Goal: Information Seeking & Learning: Find specific fact

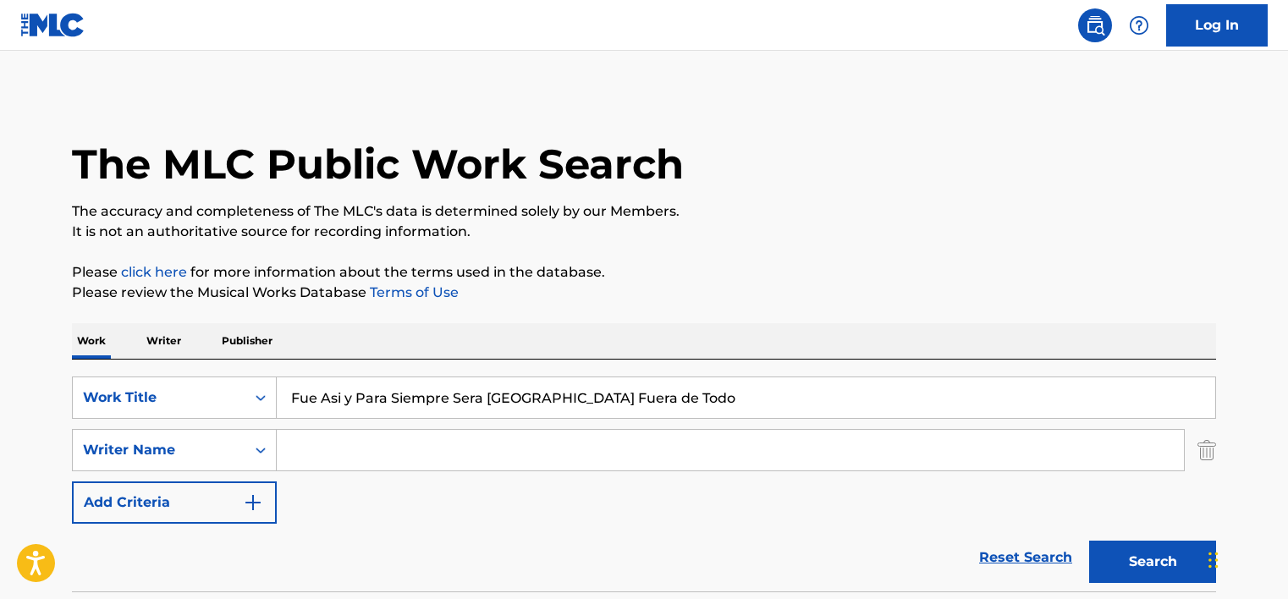
scroll to position [190, 0]
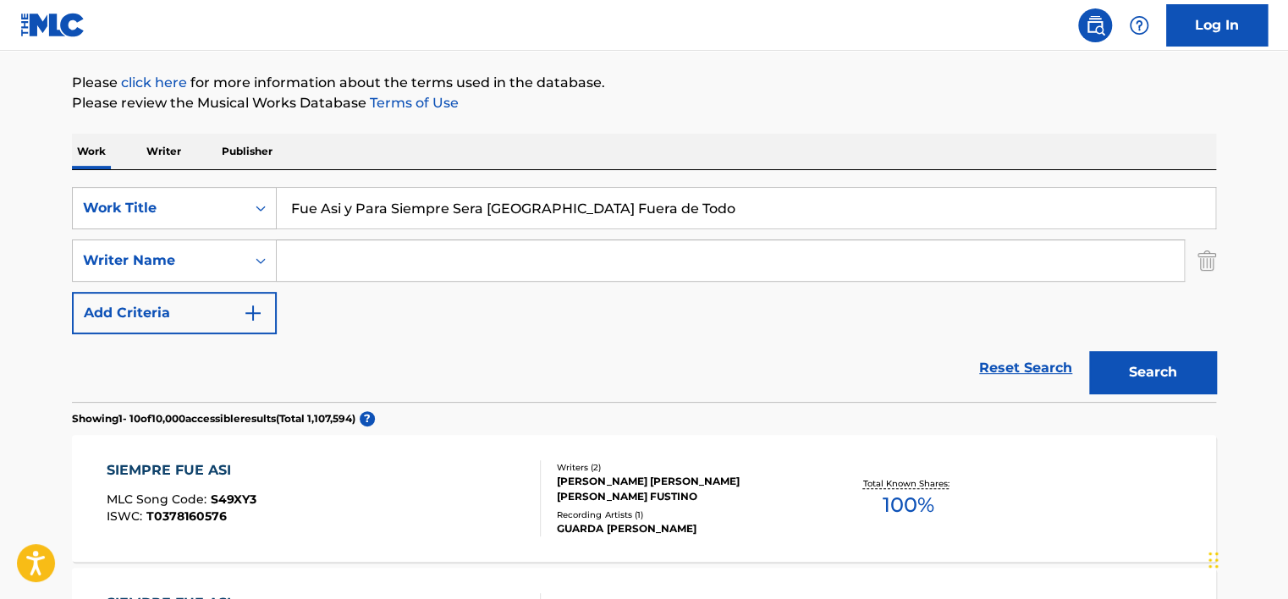
click at [234, 212] on div "Work Title" at bounding box center [159, 208] width 152 height 20
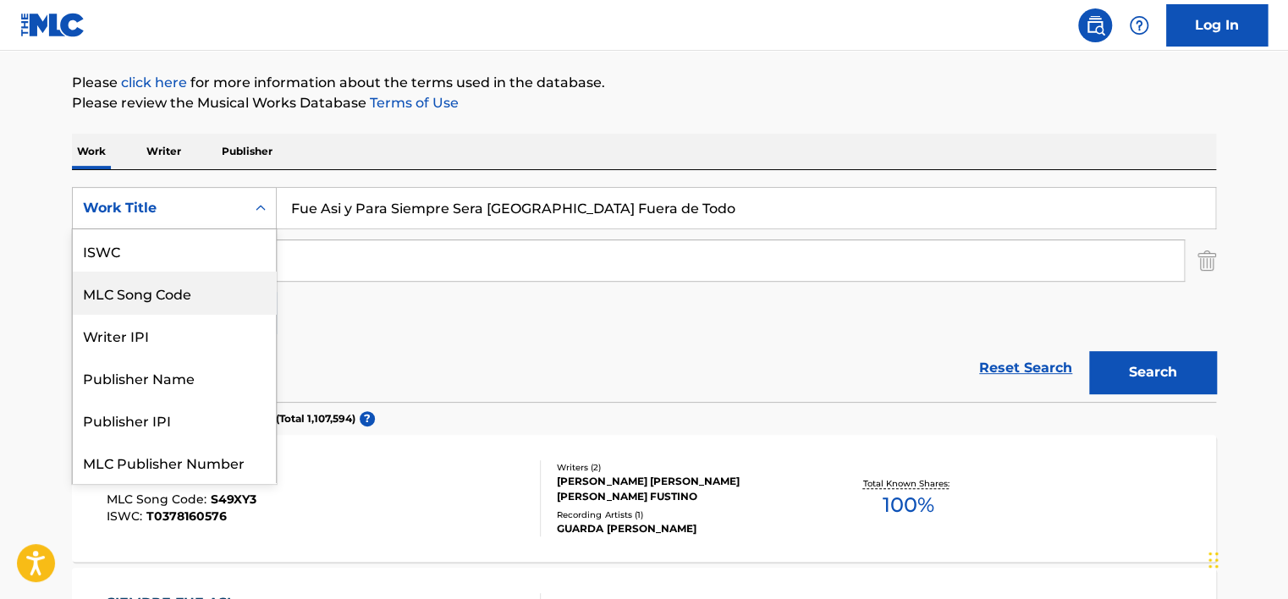
scroll to position [42, 0]
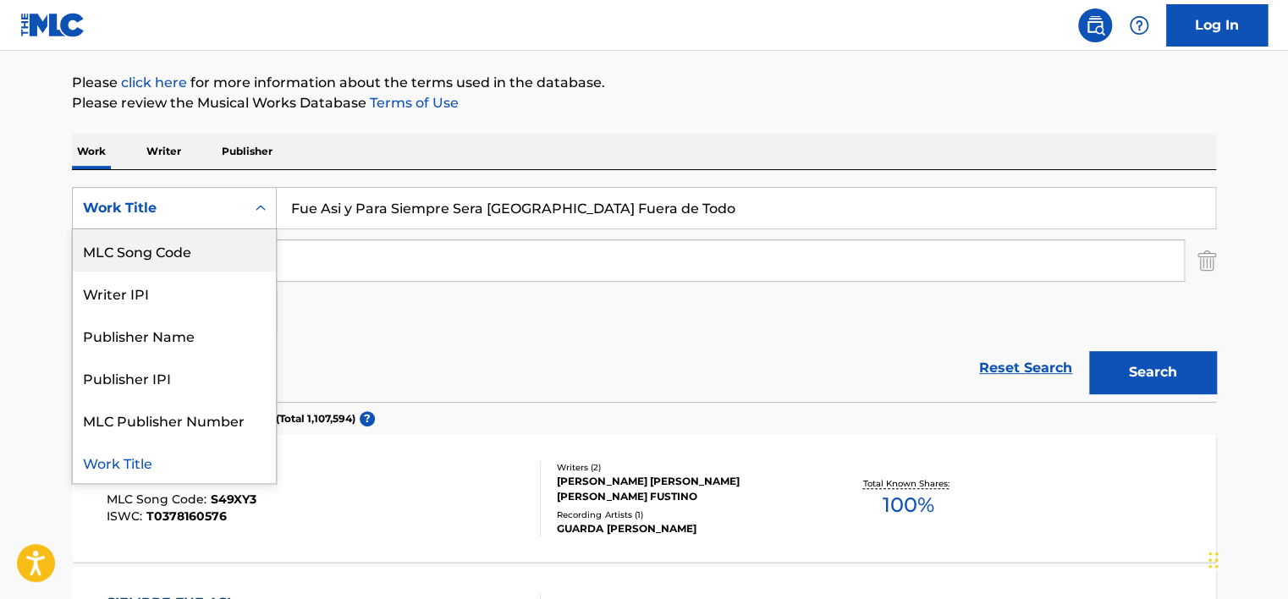
click at [212, 249] on div "MLC Song Code" at bounding box center [174, 250] width 203 height 42
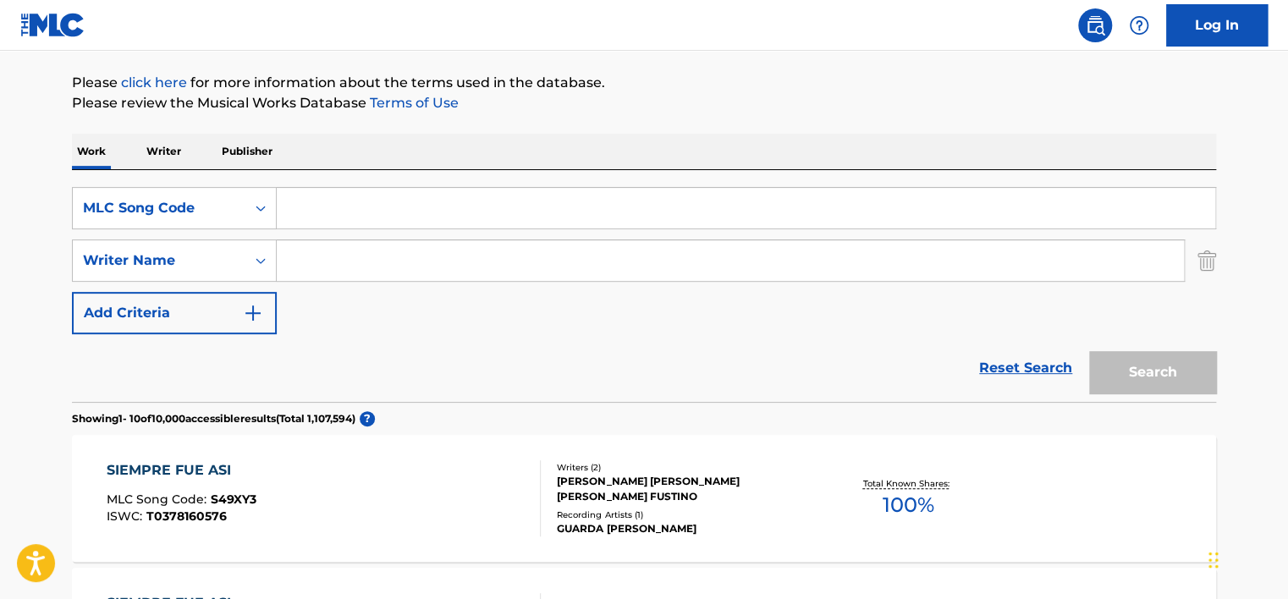
click at [316, 194] on input "Search Form" at bounding box center [746, 208] width 938 height 41
paste input "AC01S8"
type input "AC01S8"
click at [1182, 396] on div "Search" at bounding box center [1147, 368] width 135 height 68
click at [1170, 380] on button "Search" at bounding box center [1152, 372] width 127 height 42
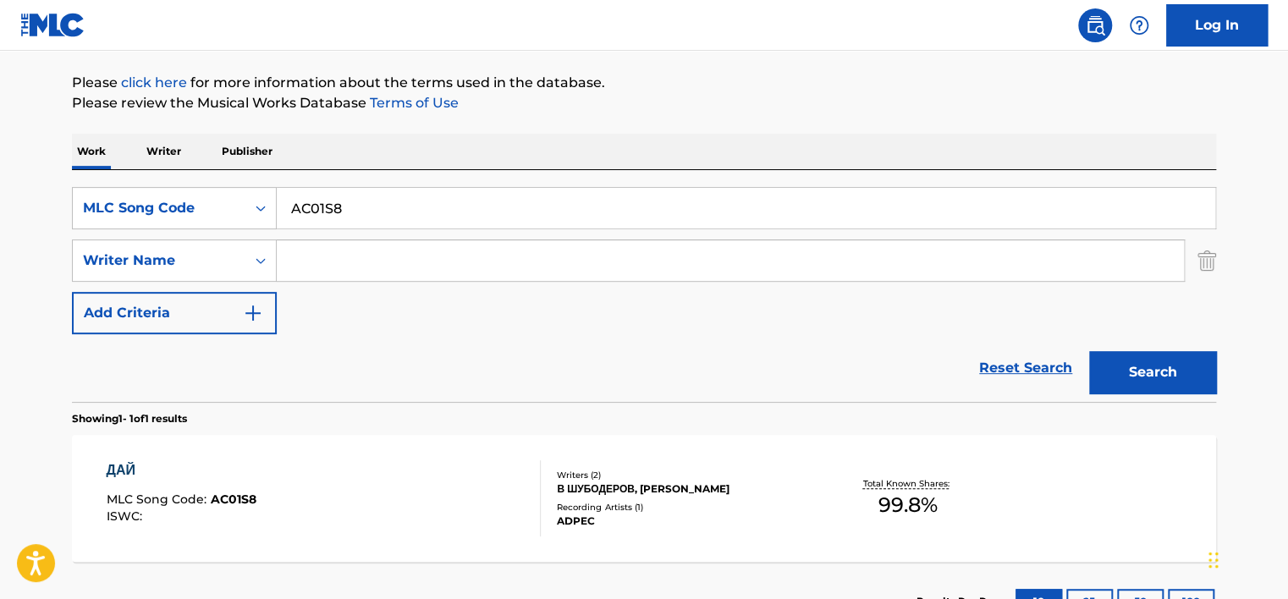
click at [326, 464] on div "ДАЙ MLC Song Code : AC01S8 ISWC :" at bounding box center [324, 498] width 435 height 76
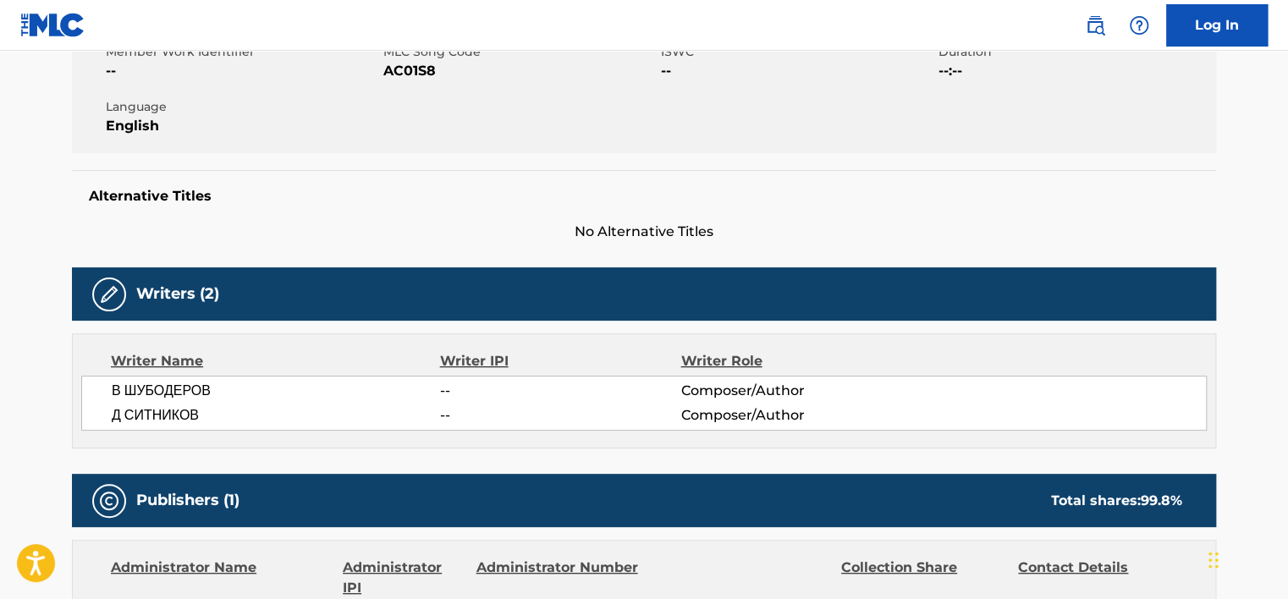
scroll to position [338, 0]
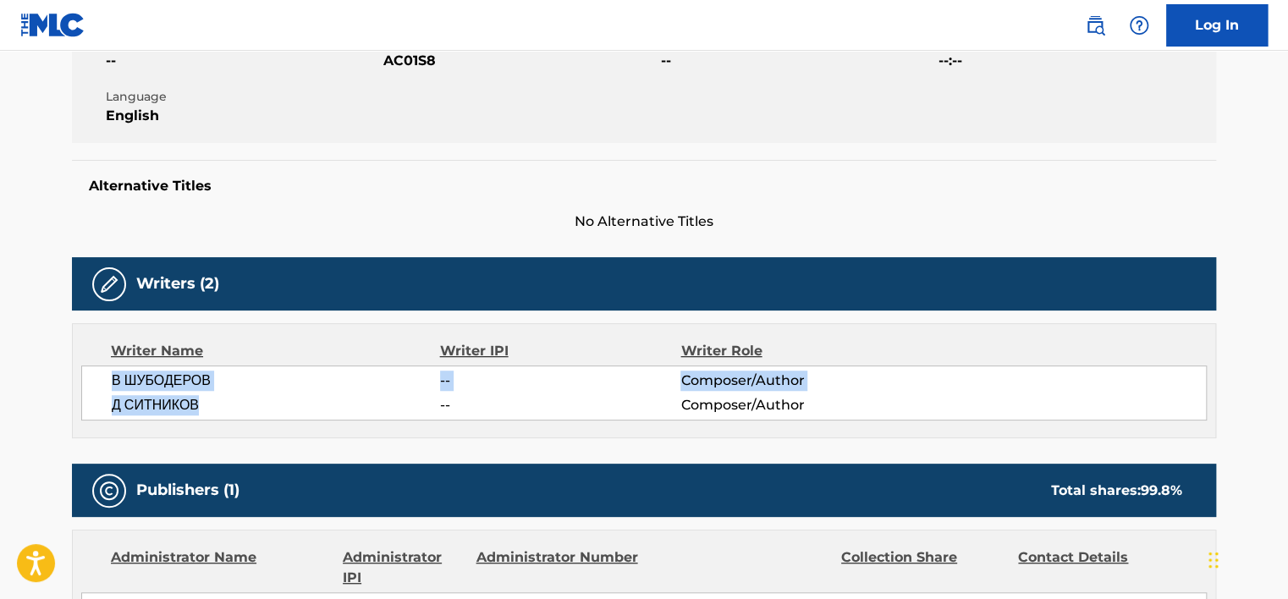
drag, startPoint x: 217, startPoint y: 406, endPoint x: 58, endPoint y: 376, distance: 162.8
click at [58, 376] on div "< Back to public search results Copy work link ДАЙ Work Detail Member Work Iden…" at bounding box center [644, 373] width 1185 height 1236
copy div "В ШУБОДЕРОВ -- Composer/Author [PERSON_NAME]"
click at [176, 408] on span "Д СИТНИКОВ" at bounding box center [276, 405] width 328 height 20
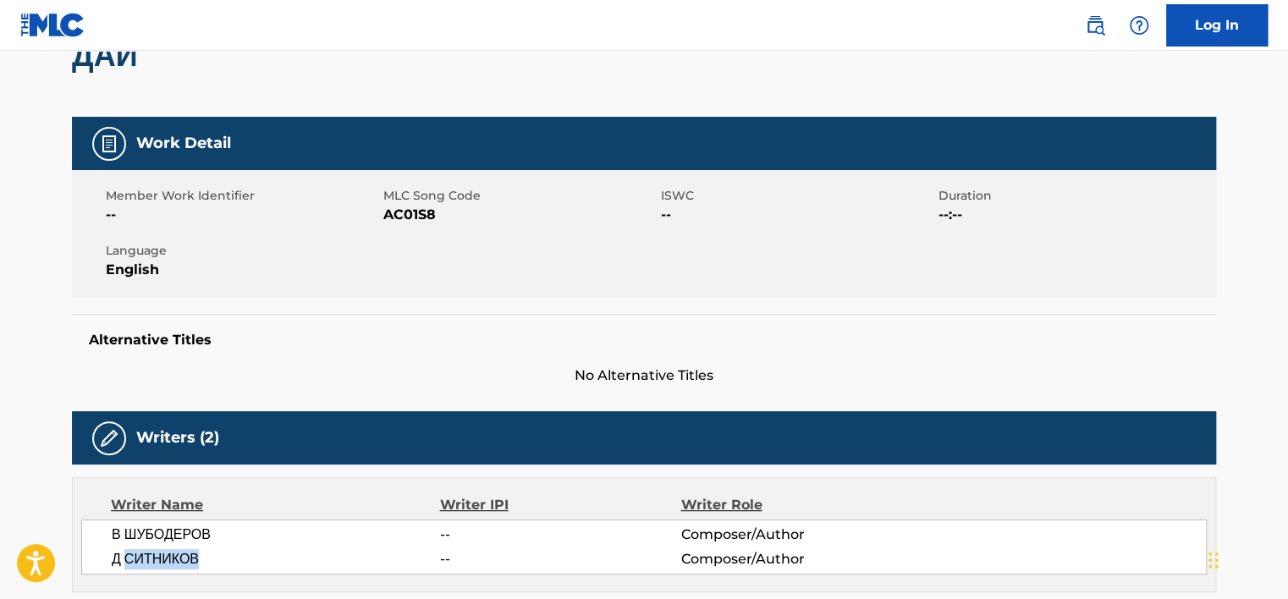
scroll to position [0, 0]
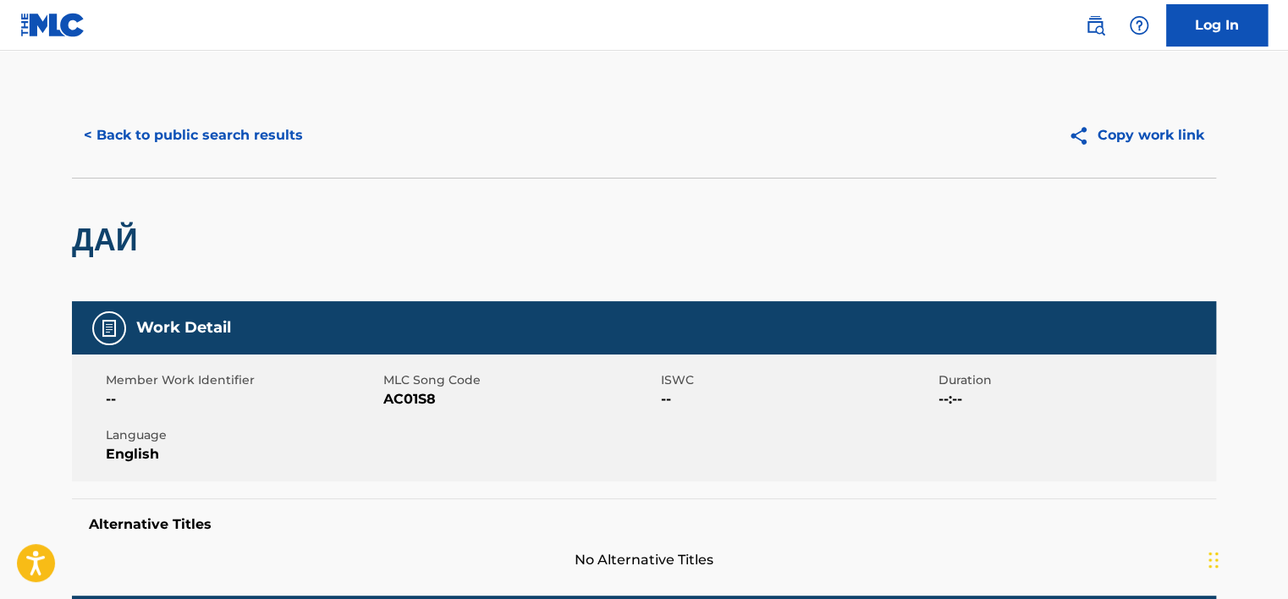
click at [206, 153] on button "< Back to public search results" at bounding box center [193, 135] width 243 height 42
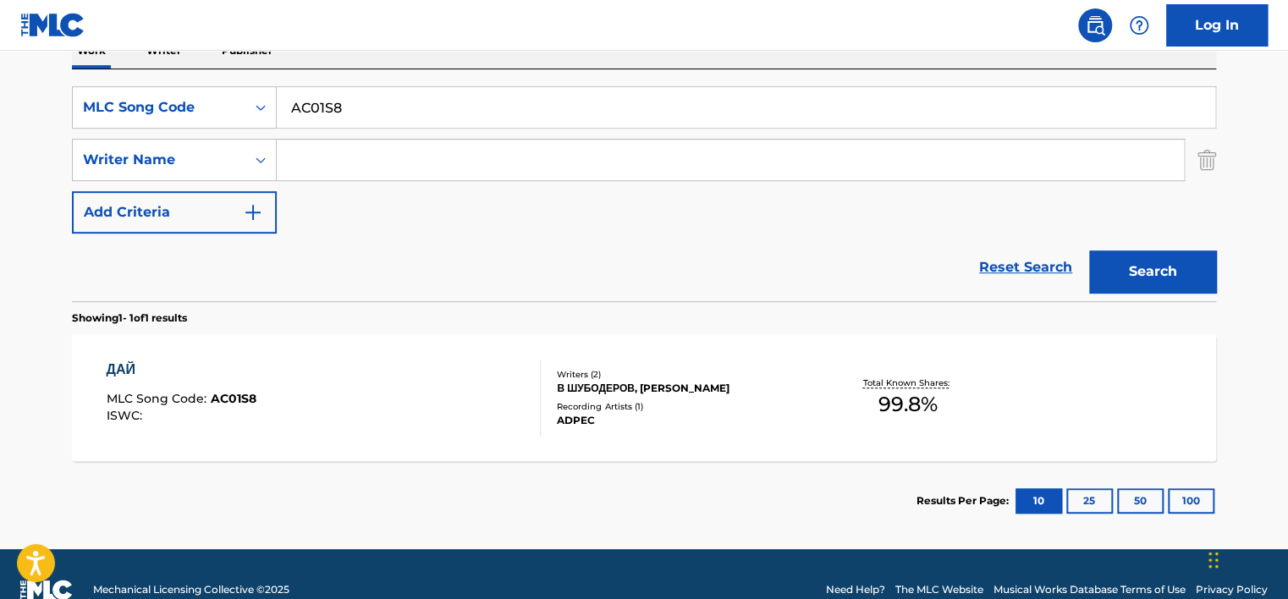
scroll to position [322, 0]
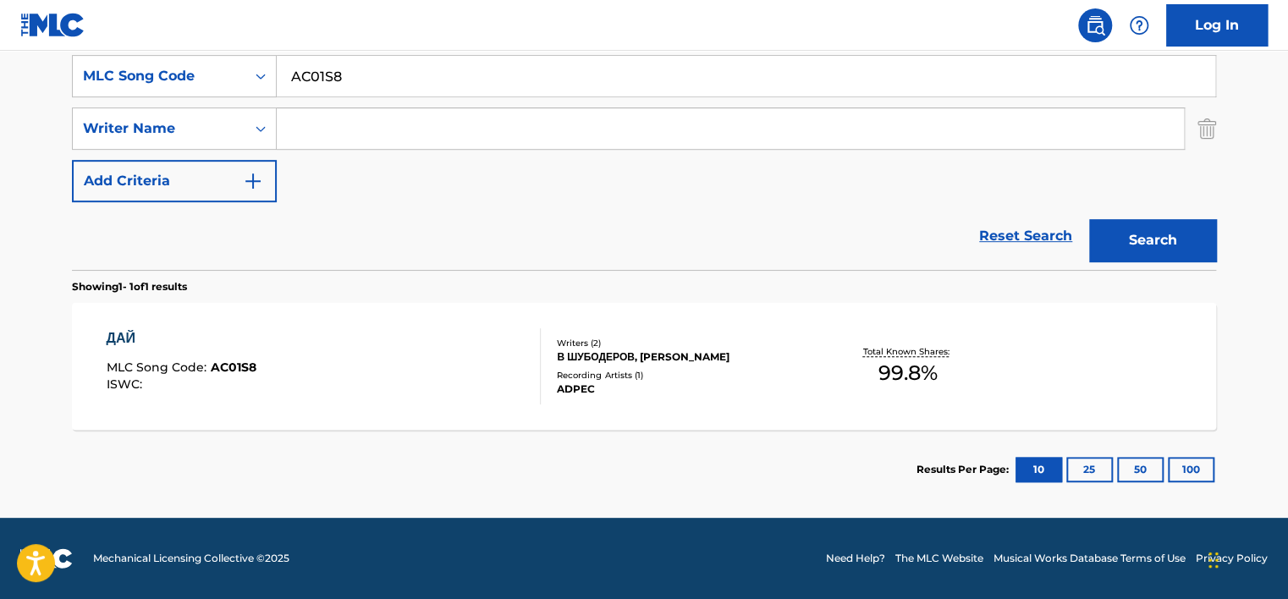
click at [334, 345] on div "ДАЙ MLC Song Code : AC01S8 ISWC :" at bounding box center [324, 366] width 435 height 76
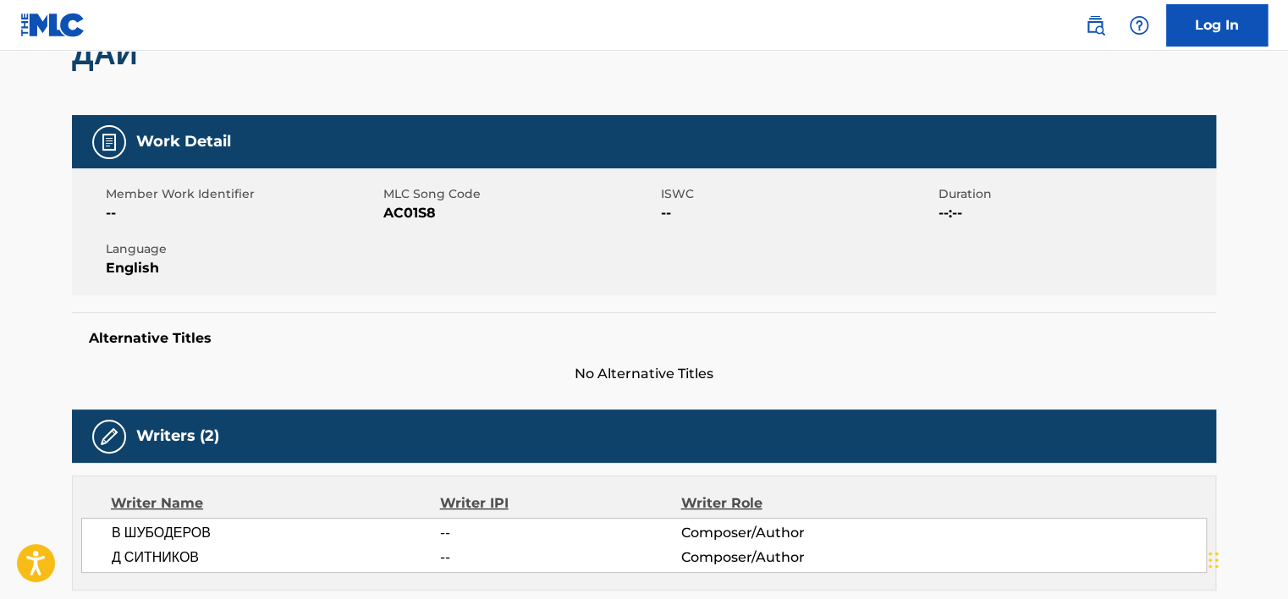
scroll to position [423, 0]
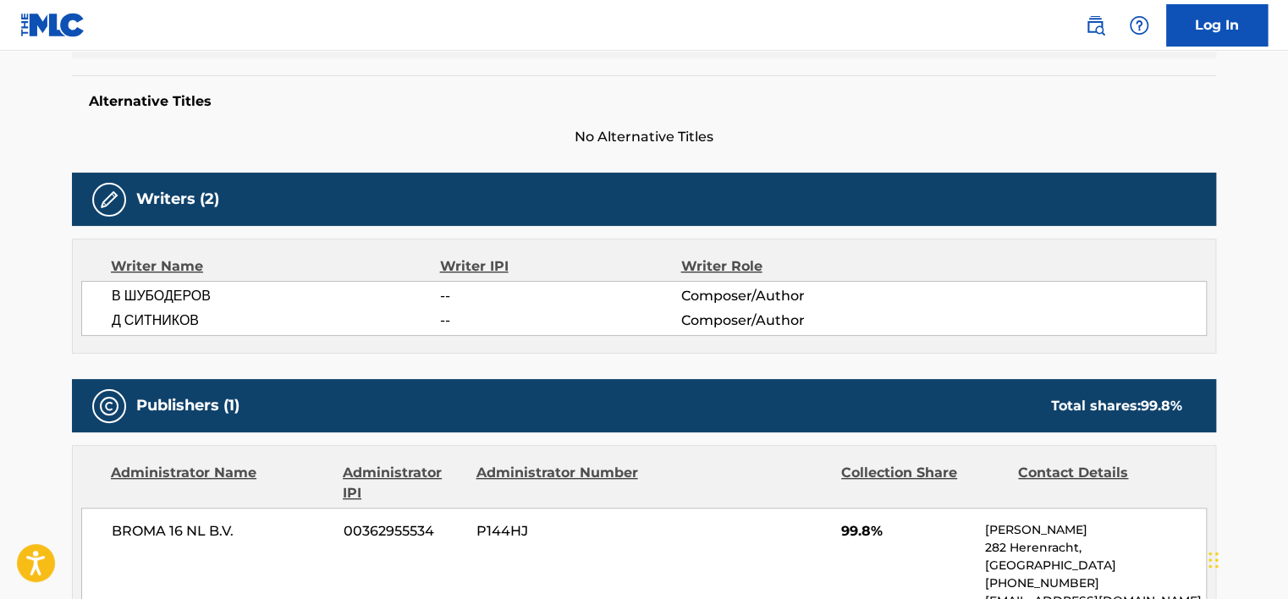
click at [158, 295] on span "В ШУБОДЕРОВ" at bounding box center [276, 296] width 328 height 20
copy span "ШУБОДЕРОВ"
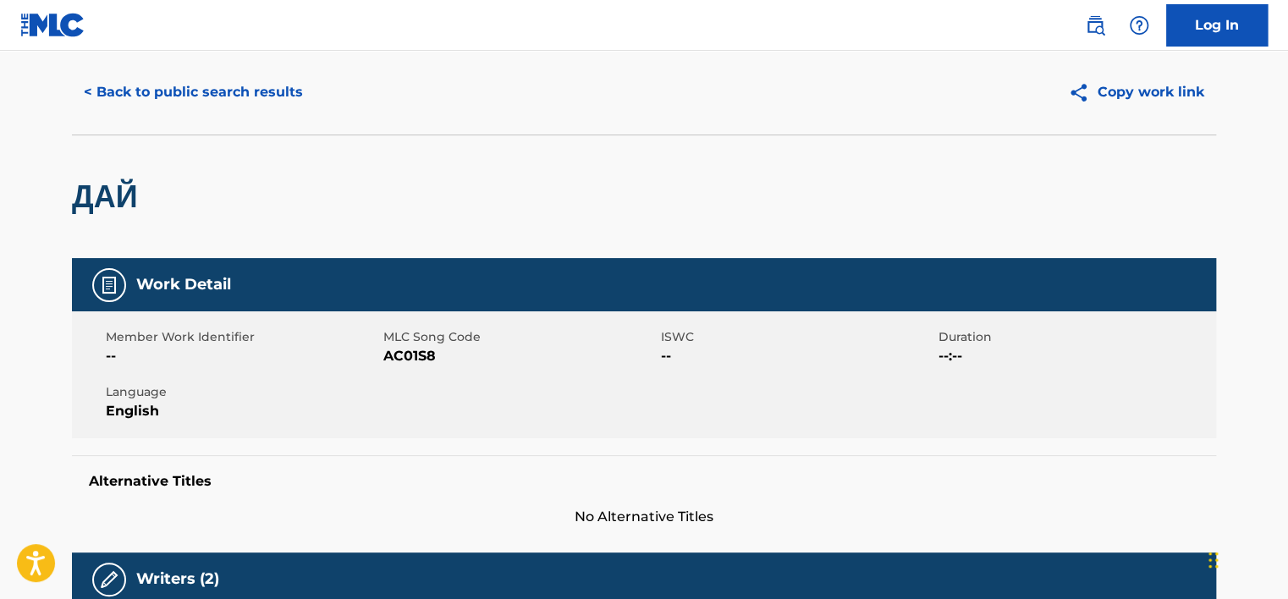
scroll to position [0, 0]
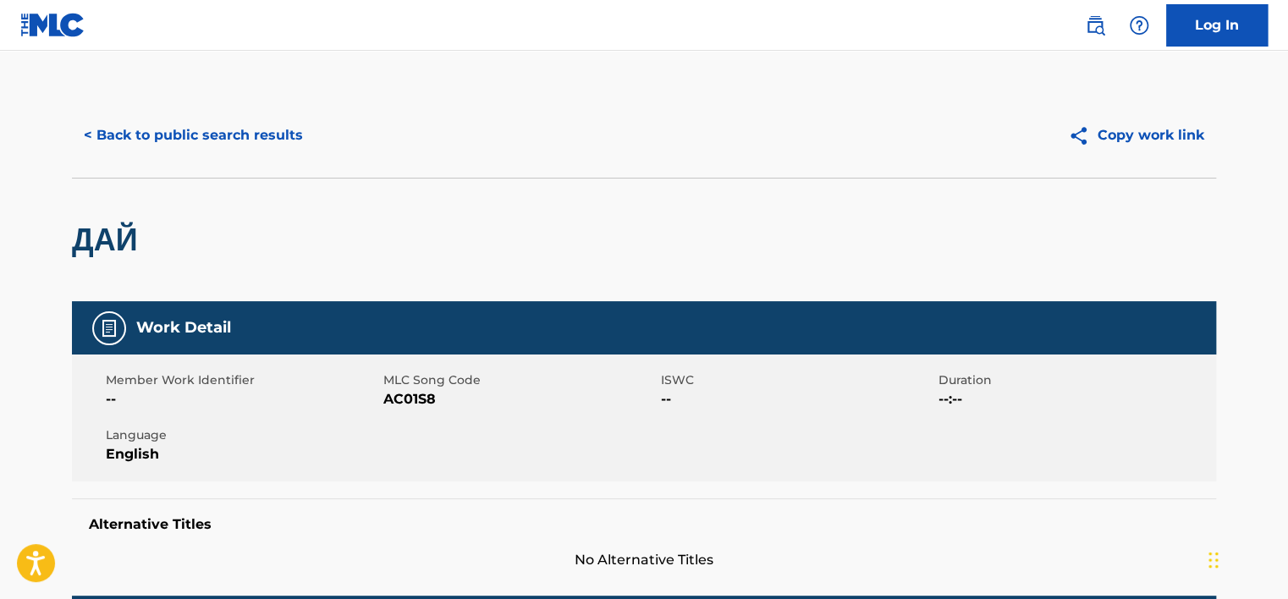
click at [256, 141] on button "< Back to public search results" at bounding box center [193, 135] width 243 height 42
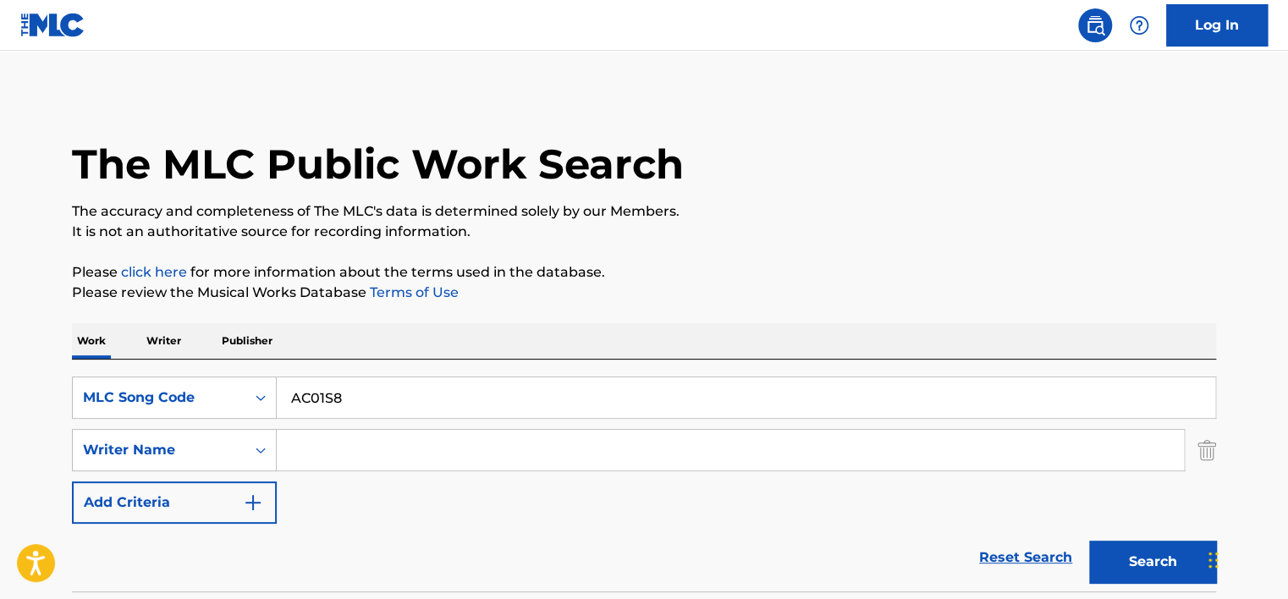
scroll to position [224, 0]
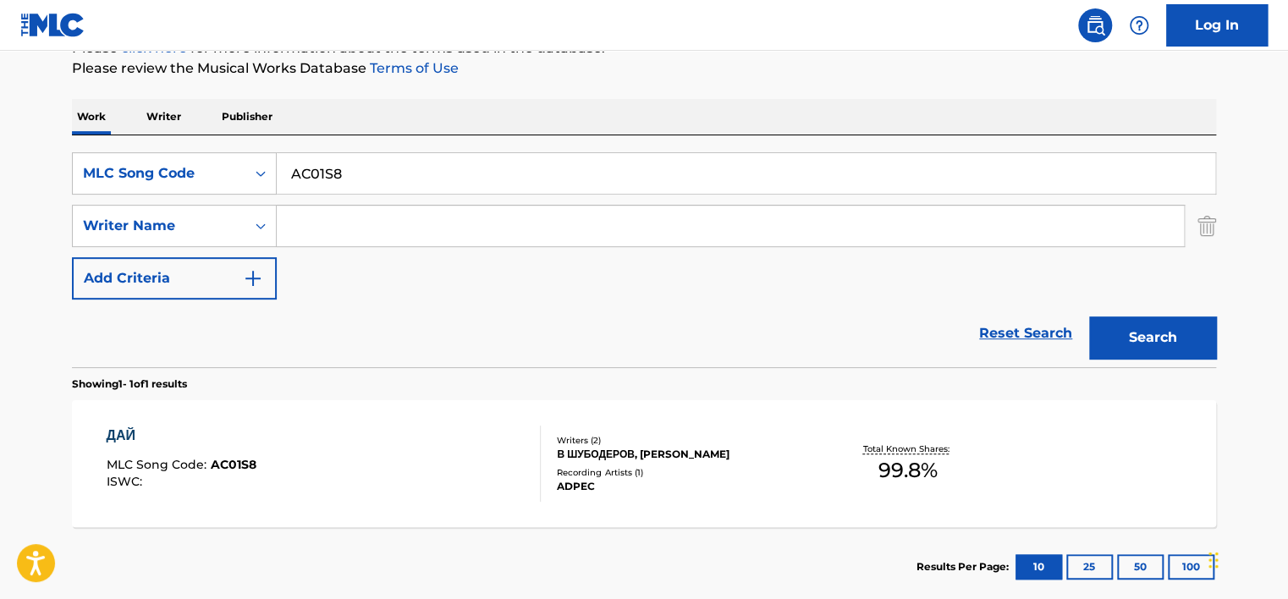
click at [314, 158] on input "AC01S8" at bounding box center [746, 173] width 938 height 41
paste input "060HGD"
type input "060HGD"
click at [1154, 327] on button "Search" at bounding box center [1152, 337] width 127 height 42
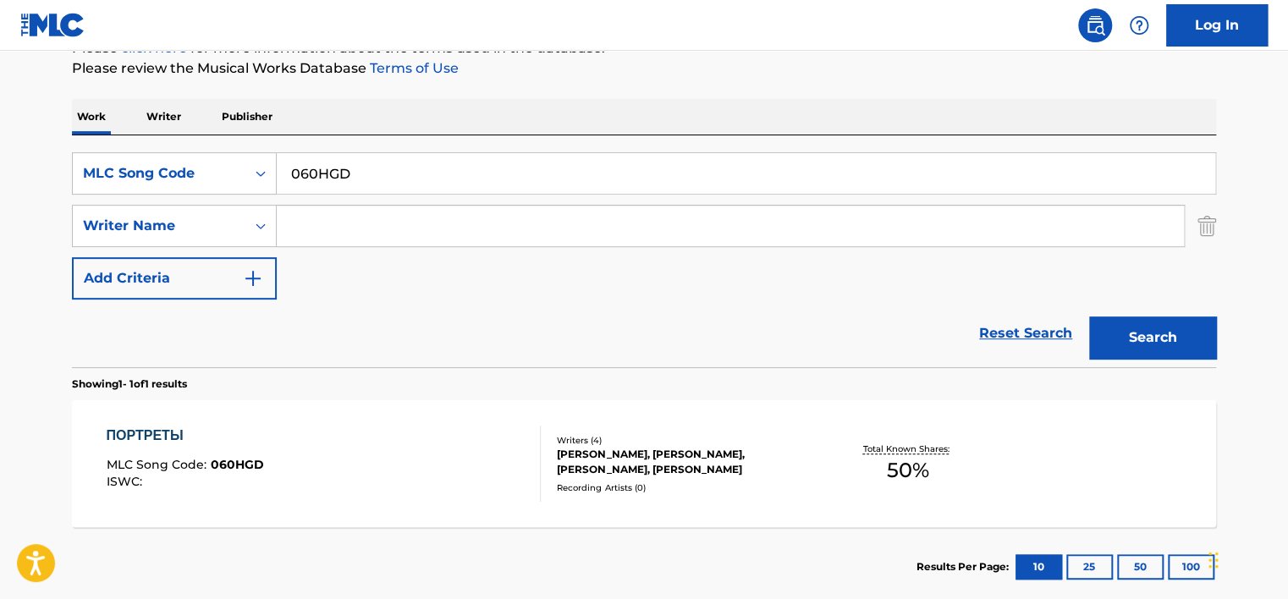
click at [354, 440] on div "ПОРТРЕТЫ MLC Song Code : 060HGD ISWC :" at bounding box center [324, 464] width 435 height 76
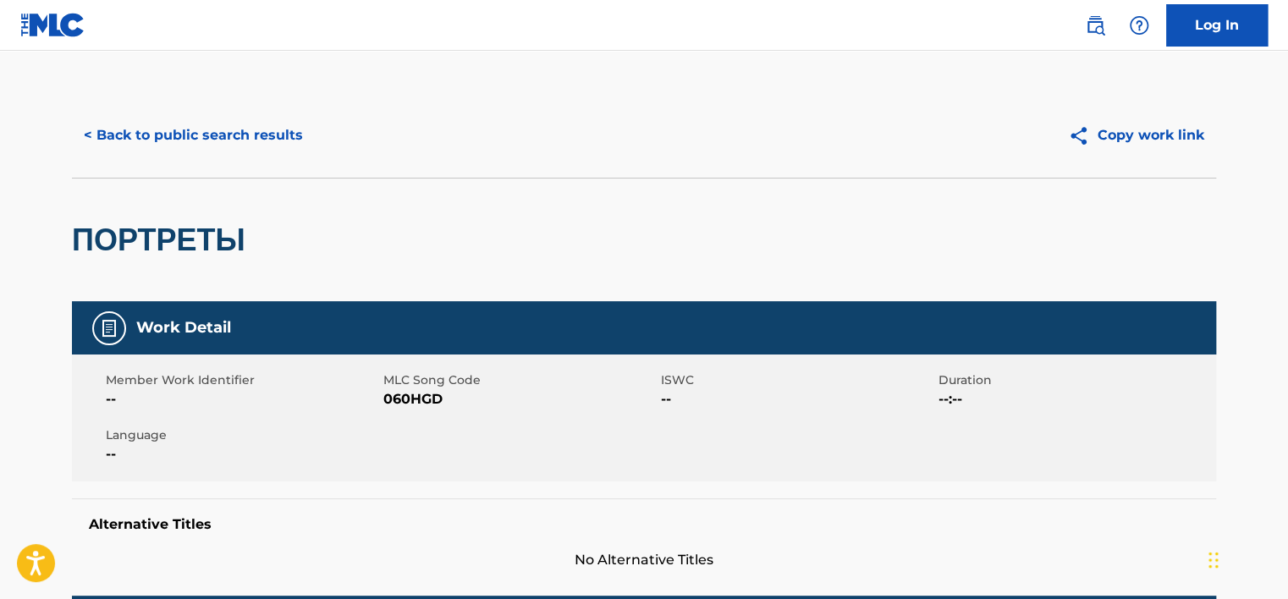
click at [286, 170] on div "< Back to public search results Copy work link" at bounding box center [644, 135] width 1144 height 85
click at [284, 146] on button "< Back to public search results" at bounding box center [193, 135] width 243 height 42
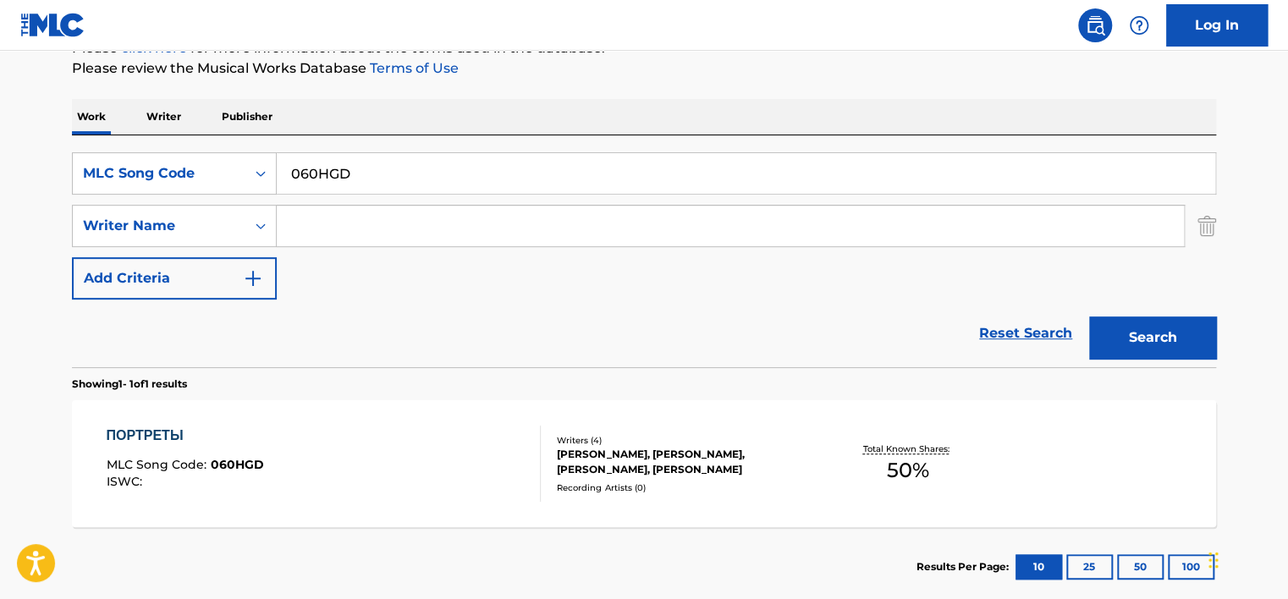
click at [464, 178] on input "060HGD" at bounding box center [746, 173] width 938 height 41
paste input "AC01RW"
type input "AC01RW"
click at [1138, 325] on button "Search" at bounding box center [1152, 337] width 127 height 42
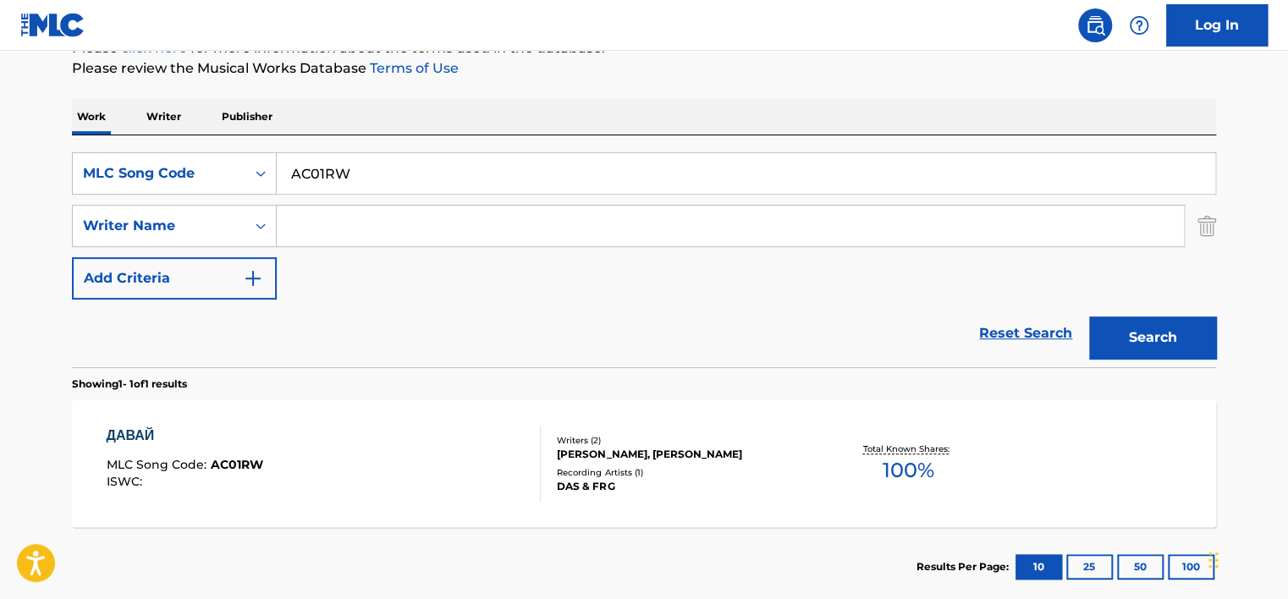
click at [359, 441] on div "ДАВАЙ MLC Song Code : AC01RW ISWC :" at bounding box center [324, 464] width 435 height 76
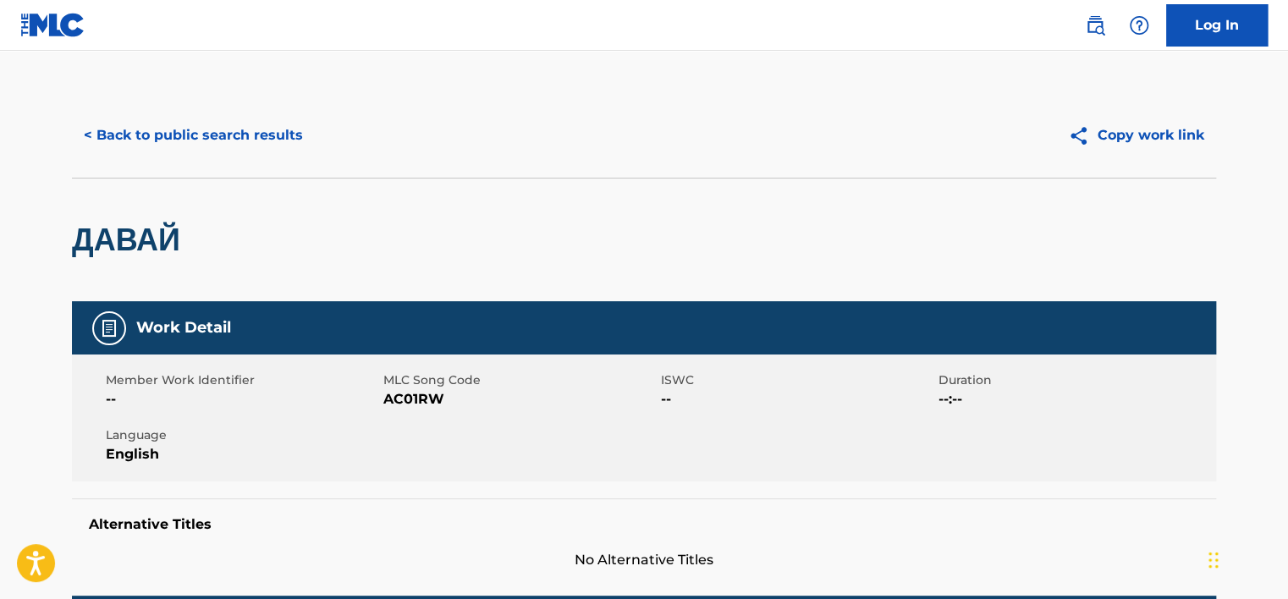
click at [232, 142] on button "< Back to public search results" at bounding box center [193, 135] width 243 height 42
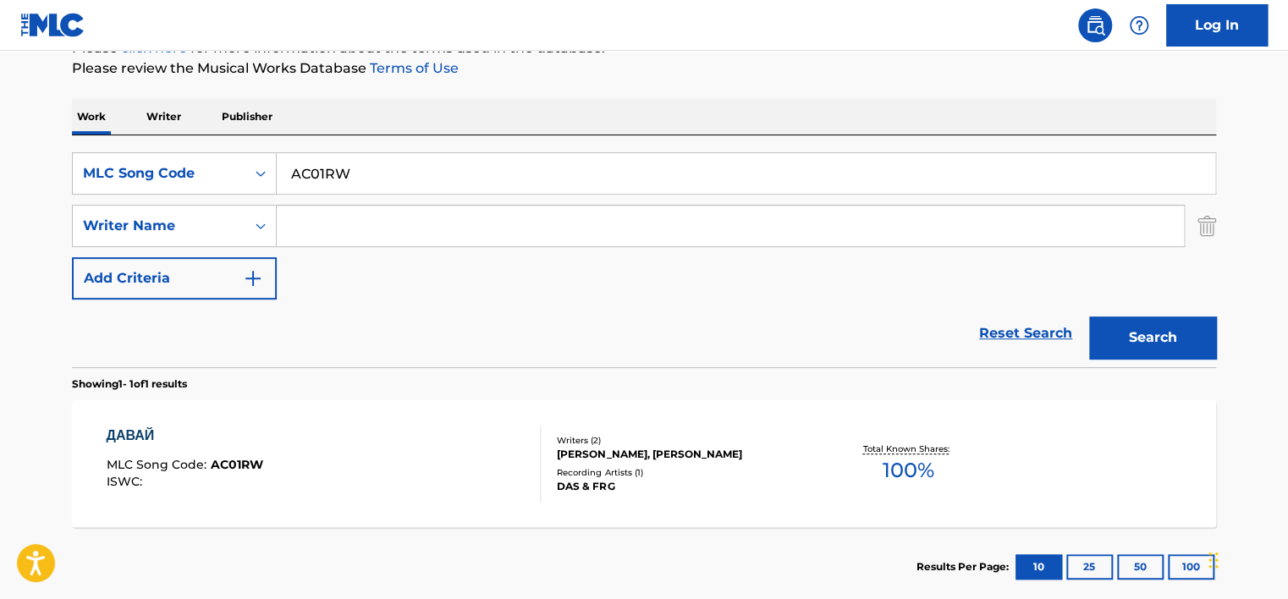
click at [371, 173] on input "AC01RW" at bounding box center [746, 173] width 938 height 41
paste input "TA6BD2"
click at [1174, 324] on button "Search" at bounding box center [1152, 337] width 127 height 42
click at [323, 161] on input "TA6BD2" at bounding box center [746, 173] width 938 height 41
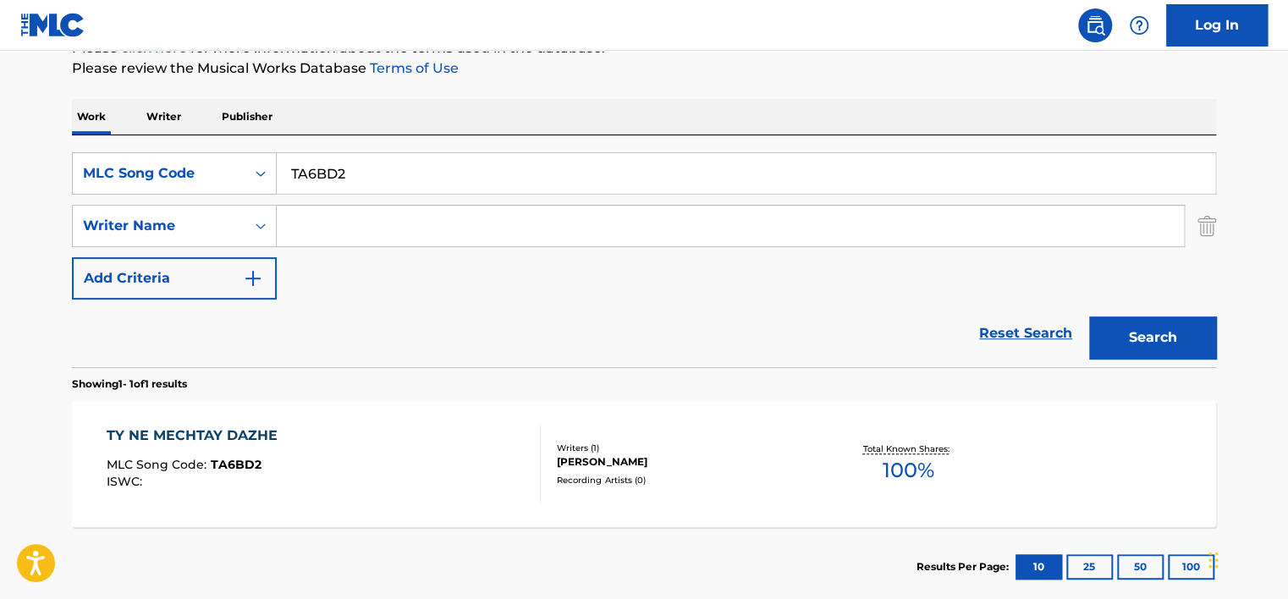
click at [324, 162] on input "TA6BD2" at bounding box center [746, 173] width 938 height 41
paste input "058L3U"
click at [1155, 341] on button "Search" at bounding box center [1152, 337] width 127 height 42
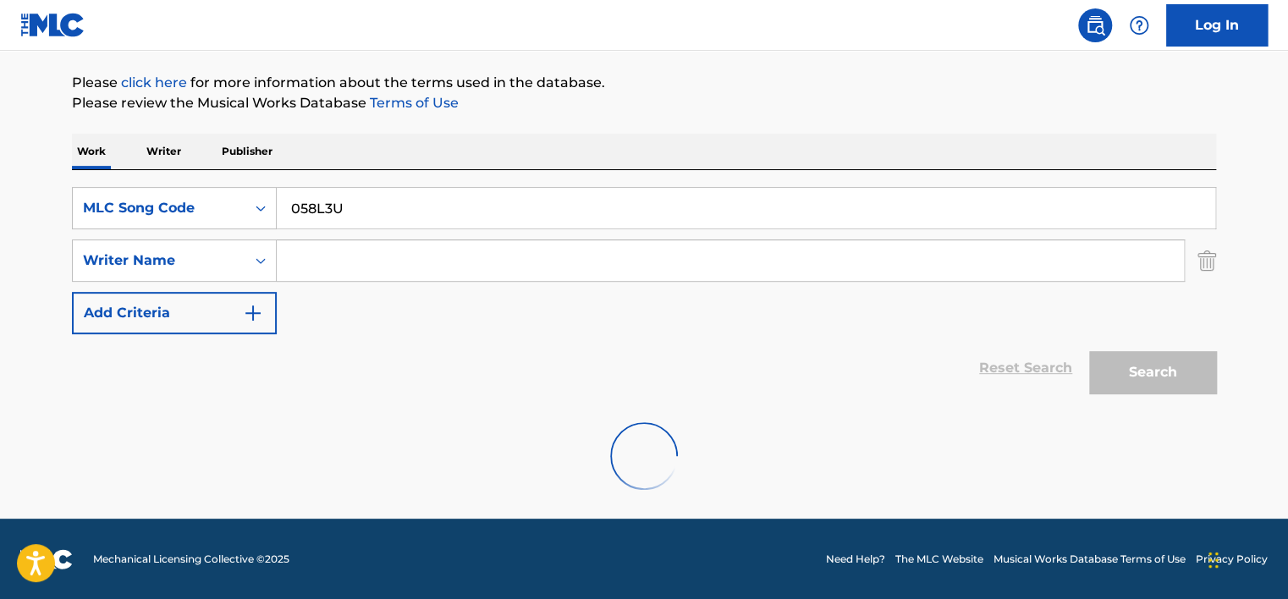
scroll to position [135, 0]
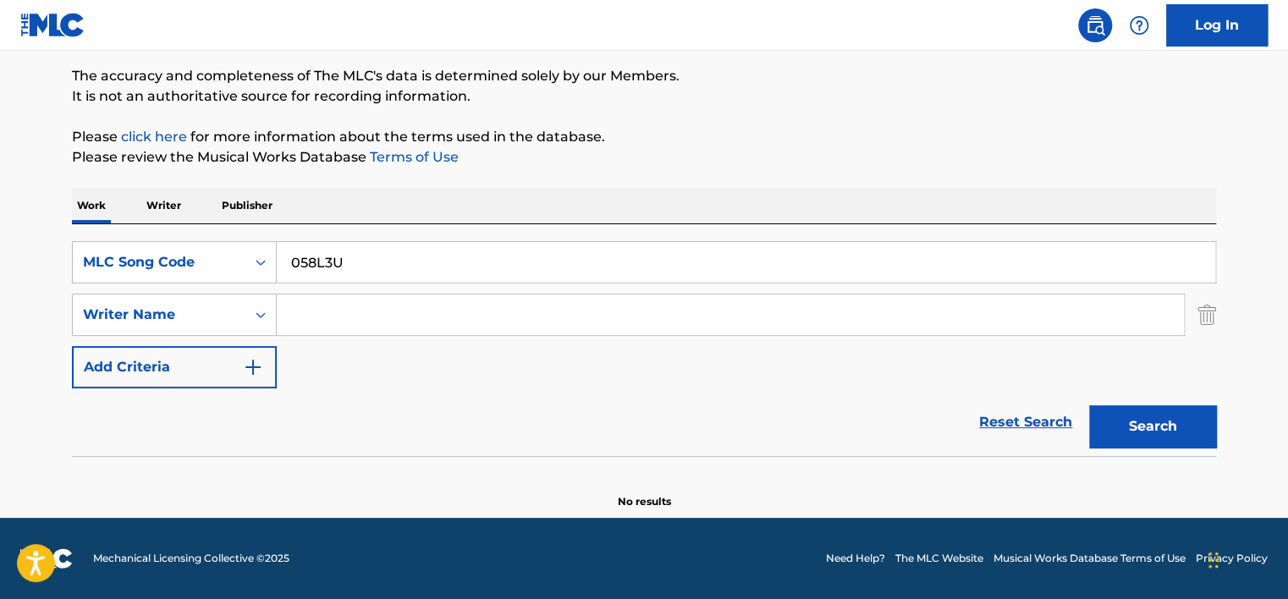
click at [494, 254] on input "058L3U" at bounding box center [746, 262] width 938 height 41
type input "058L3U"
click at [1089, 405] on button "Search" at bounding box center [1152, 426] width 127 height 42
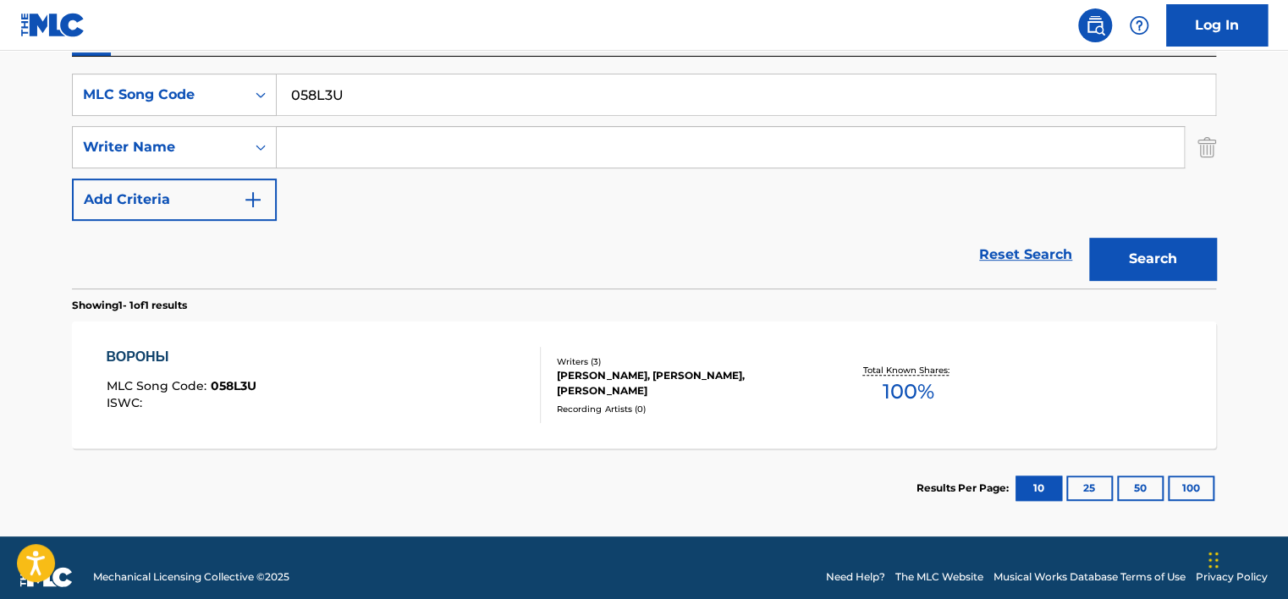
scroll to position [305, 0]
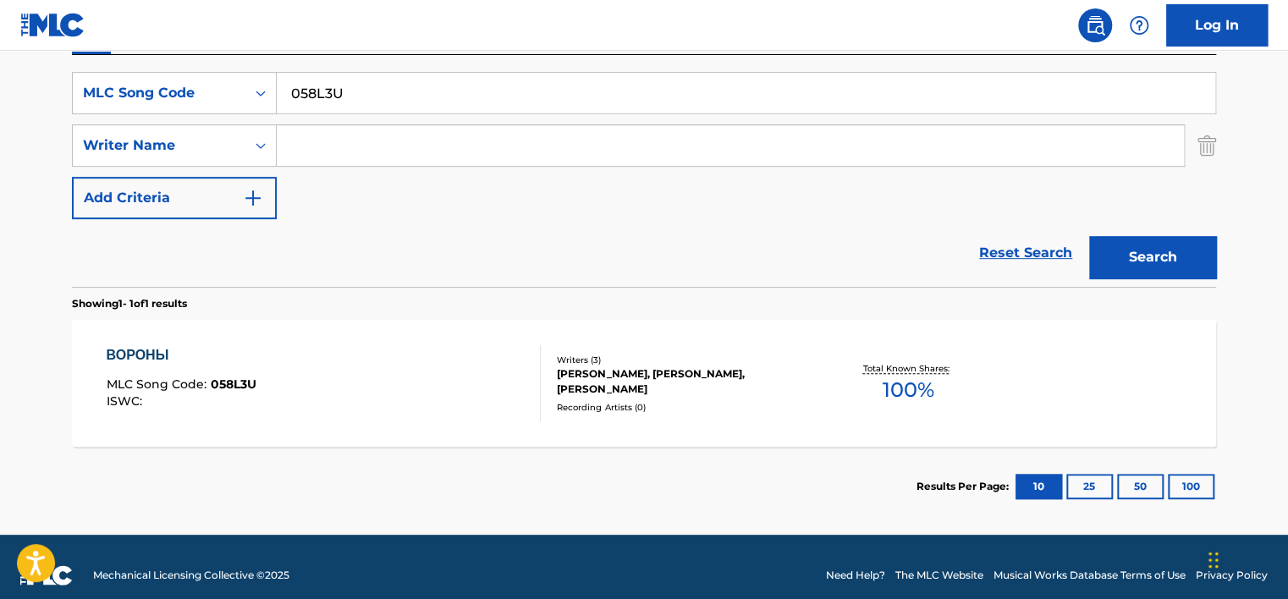
click at [387, 386] on div "ВОРОНЫ MLC Song Code : 058L3U ISWC :" at bounding box center [324, 383] width 435 height 76
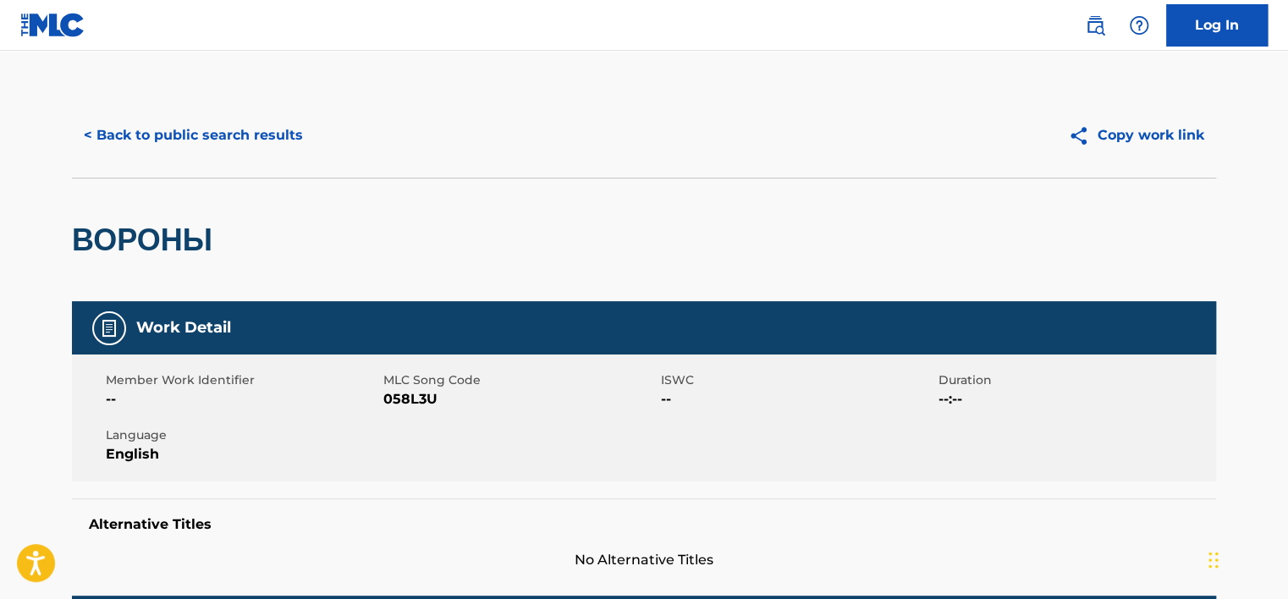
click at [233, 129] on button "< Back to public search results" at bounding box center [193, 135] width 243 height 42
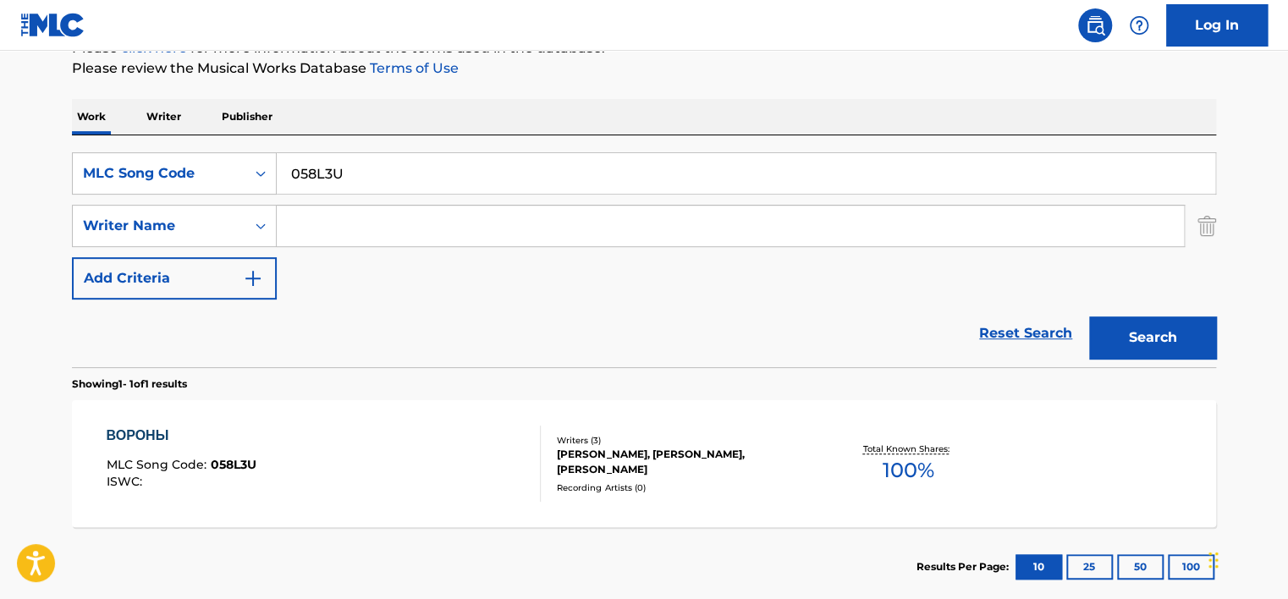
click at [338, 185] on input "058L3U" at bounding box center [746, 173] width 938 height 41
paste input "SB8NPI"
click at [1119, 332] on button "Search" at bounding box center [1152, 337] width 127 height 42
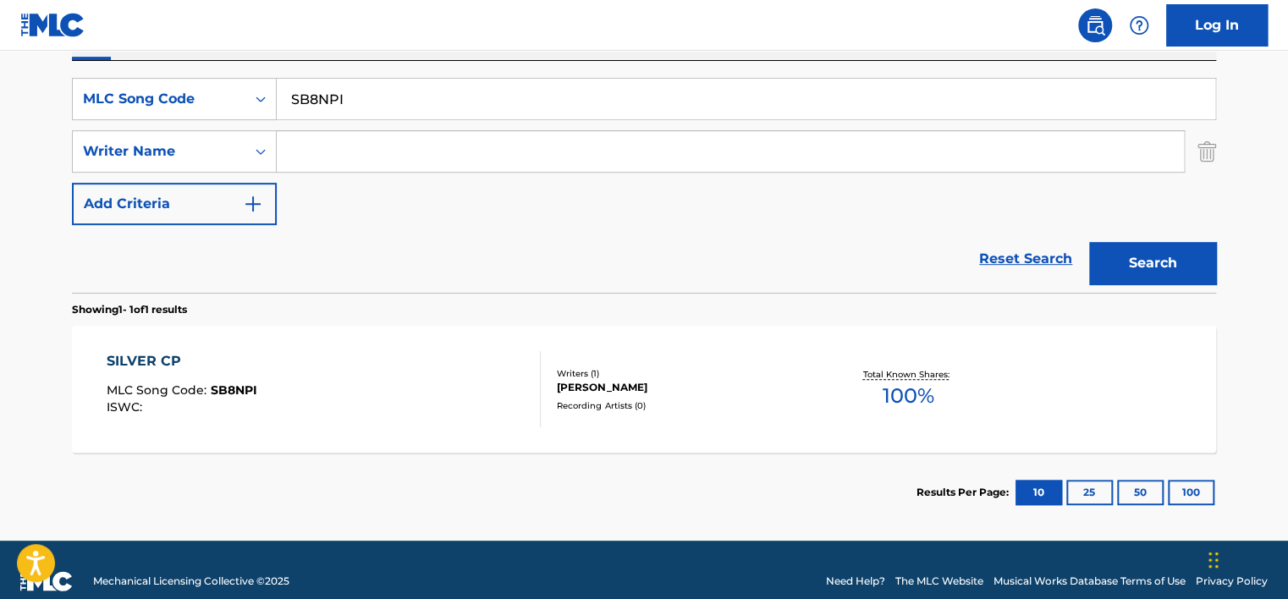
scroll to position [309, 0]
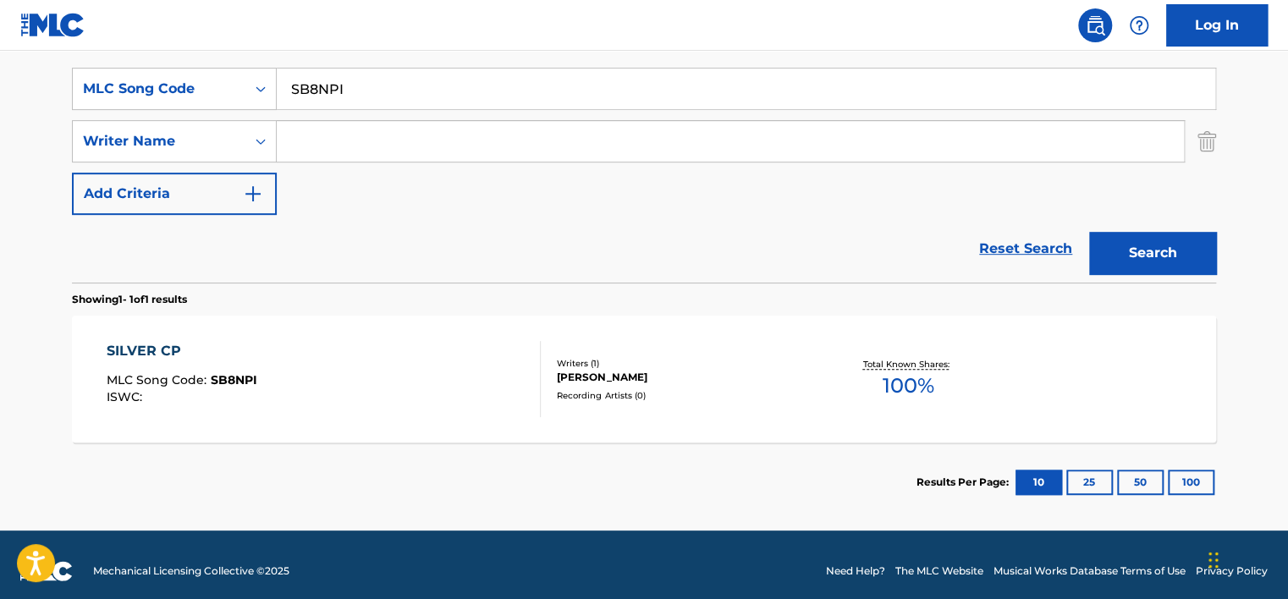
click at [371, 78] on input "SB8NPI" at bounding box center [746, 89] width 938 height 41
paste input "070SC7"
type input "070SC7"
click at [1130, 254] on button "Search" at bounding box center [1152, 253] width 127 height 42
